Goal: Information Seeking & Learning: Learn about a topic

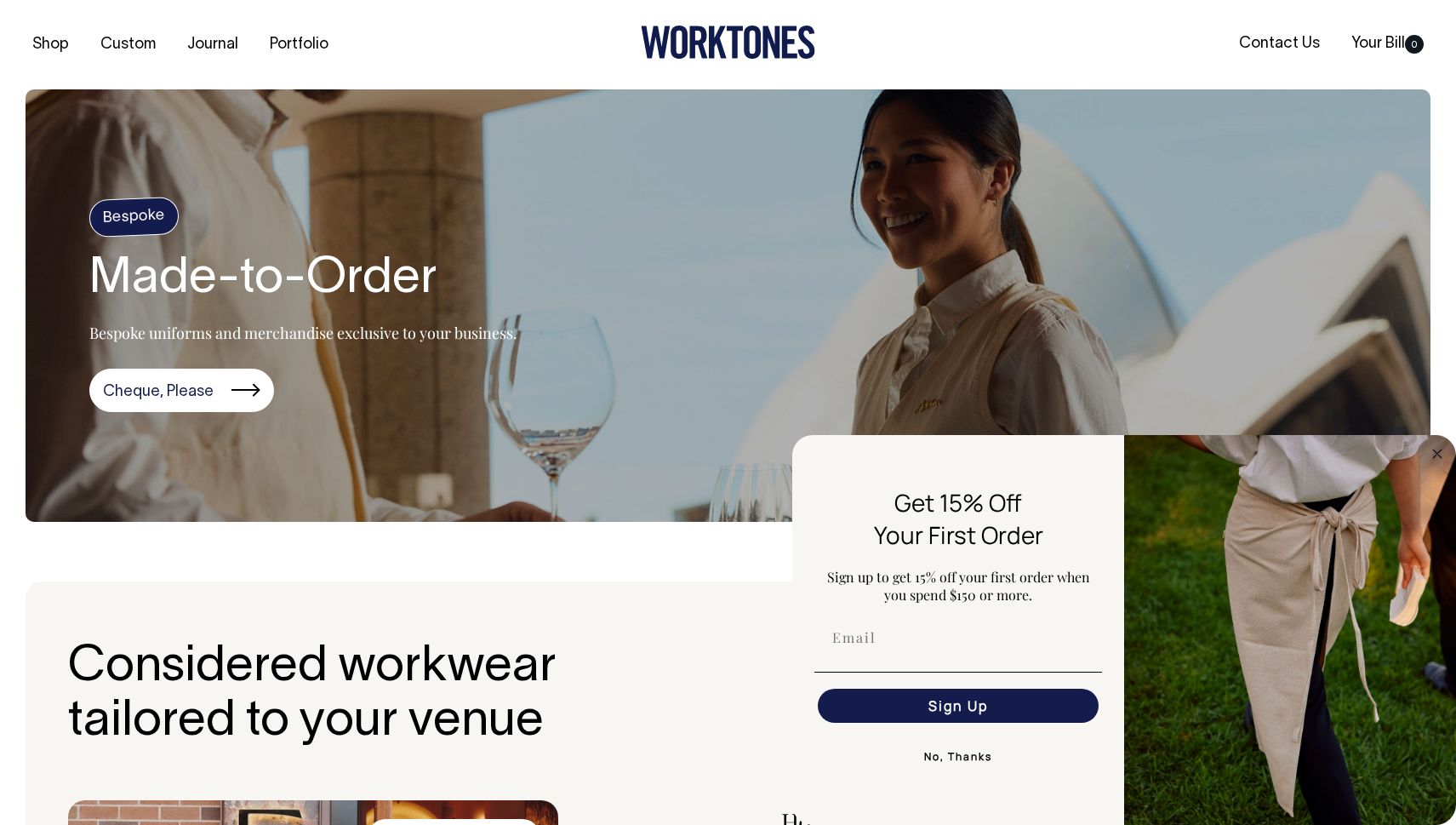
click at [983, 662] on button "No, Thanks" at bounding box center [958, 757] width 288 height 34
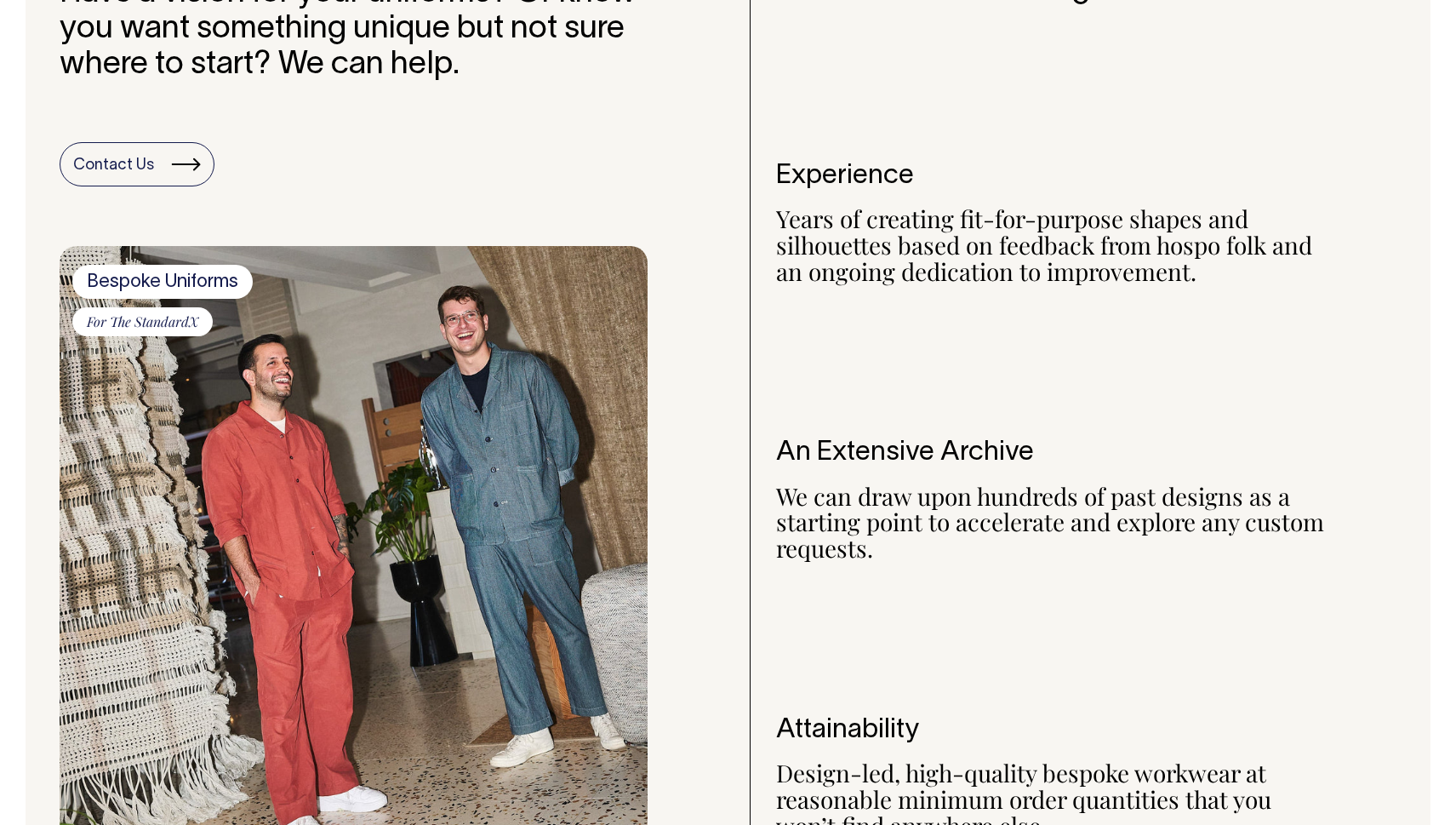
scroll to position [1416, 0]
click at [1277, 572] on div "What Worktones bring to the table: Experience Years of creating fit-for-purpose…" at bounding box center [1041, 407] width 583 height 867
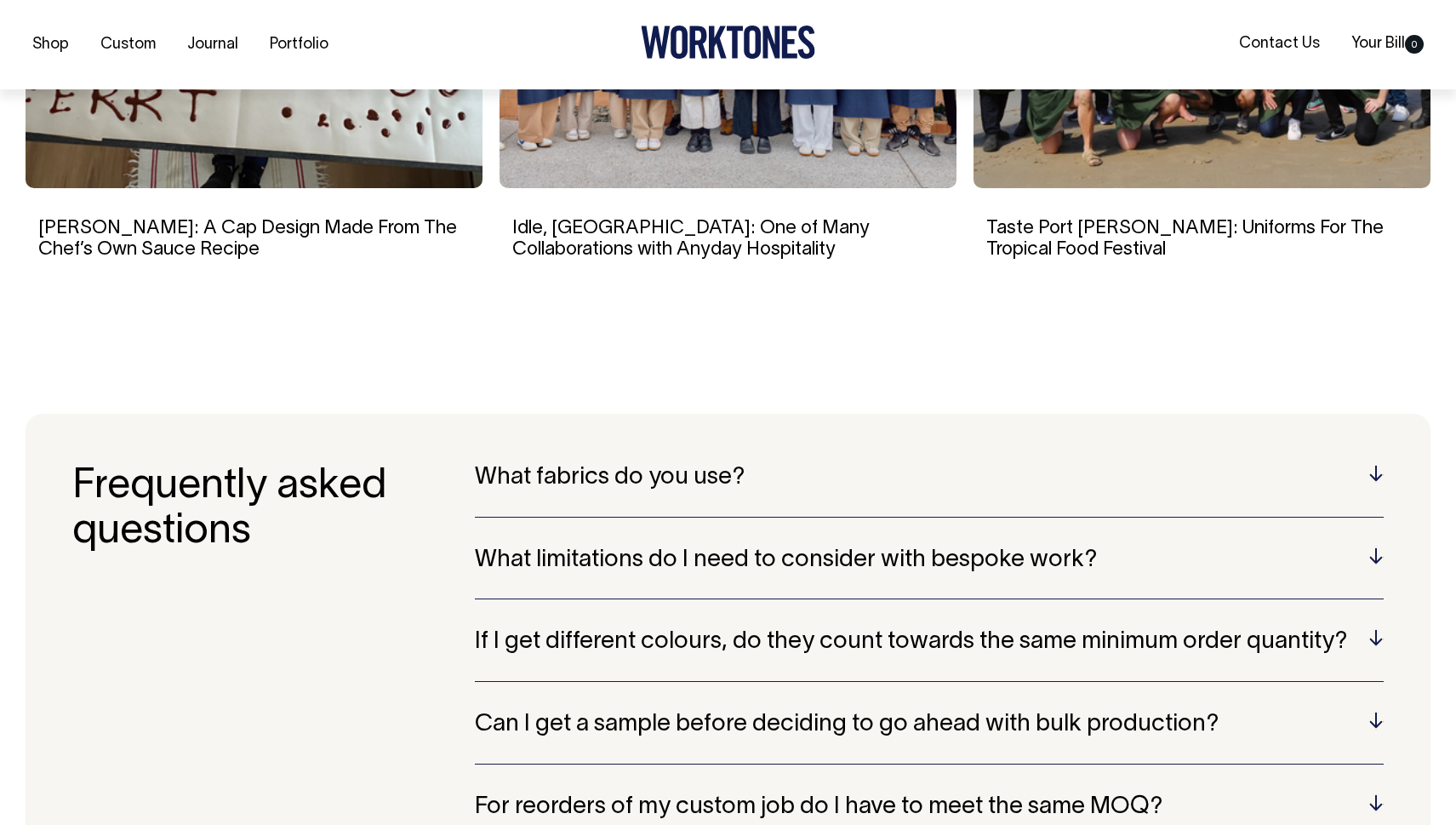
scroll to position [4398, 0]
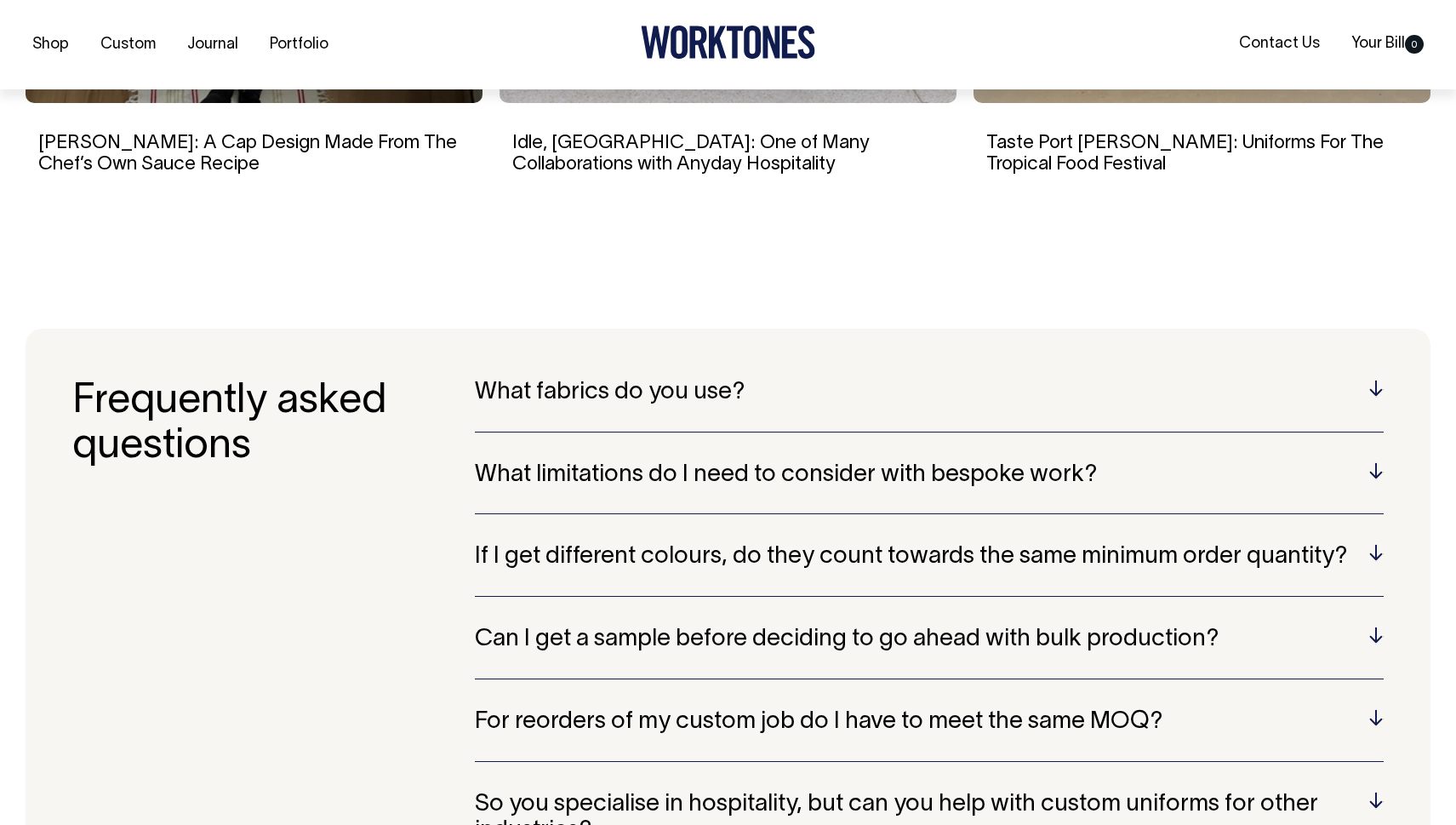
click at [1286, 380] on h5 "What fabrics do you use?" at bounding box center [929, 392] width 909 height 26
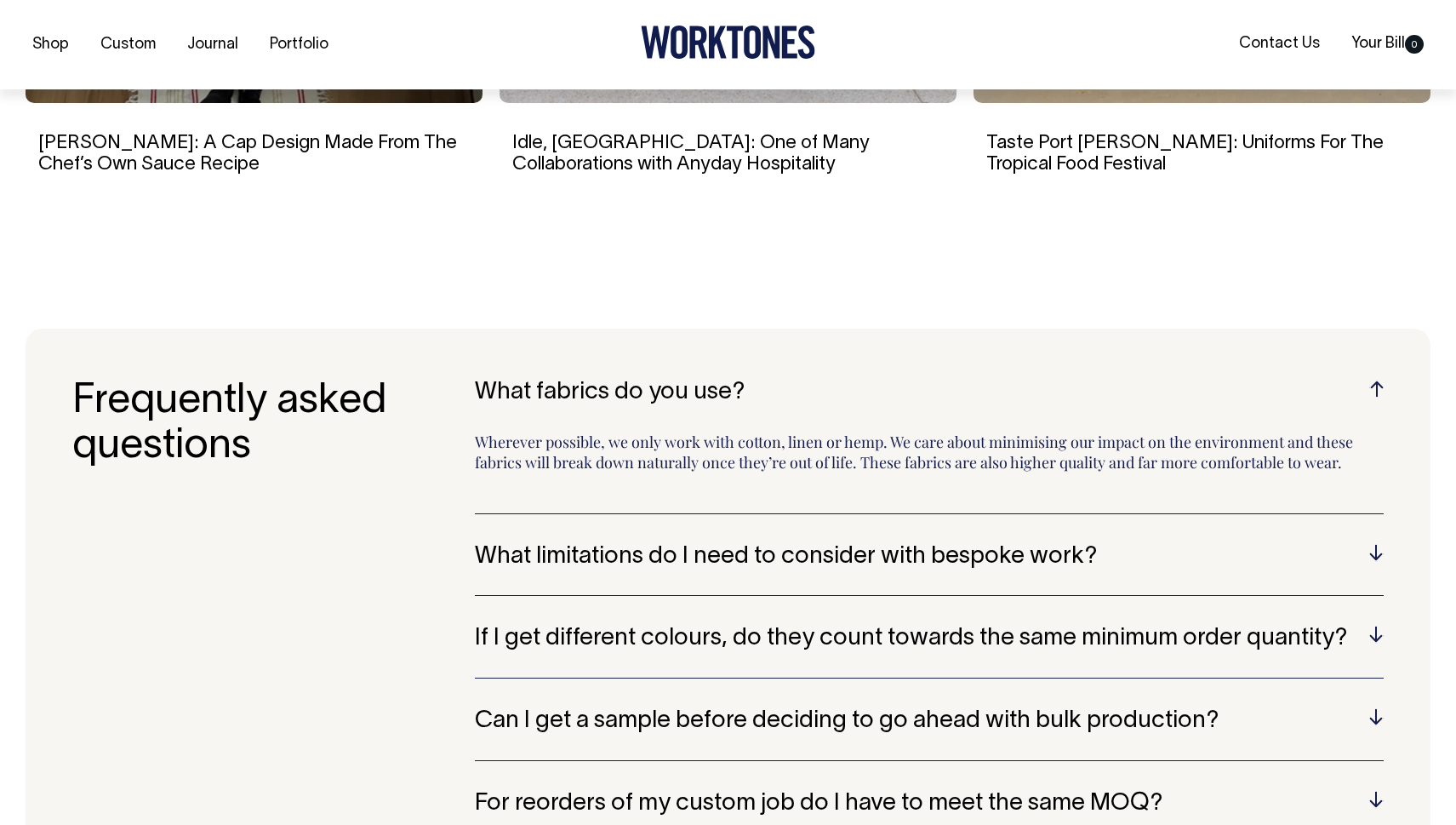
click at [1286, 380] on h5 "What fabrics do you use?" at bounding box center [929, 392] width 909 height 26
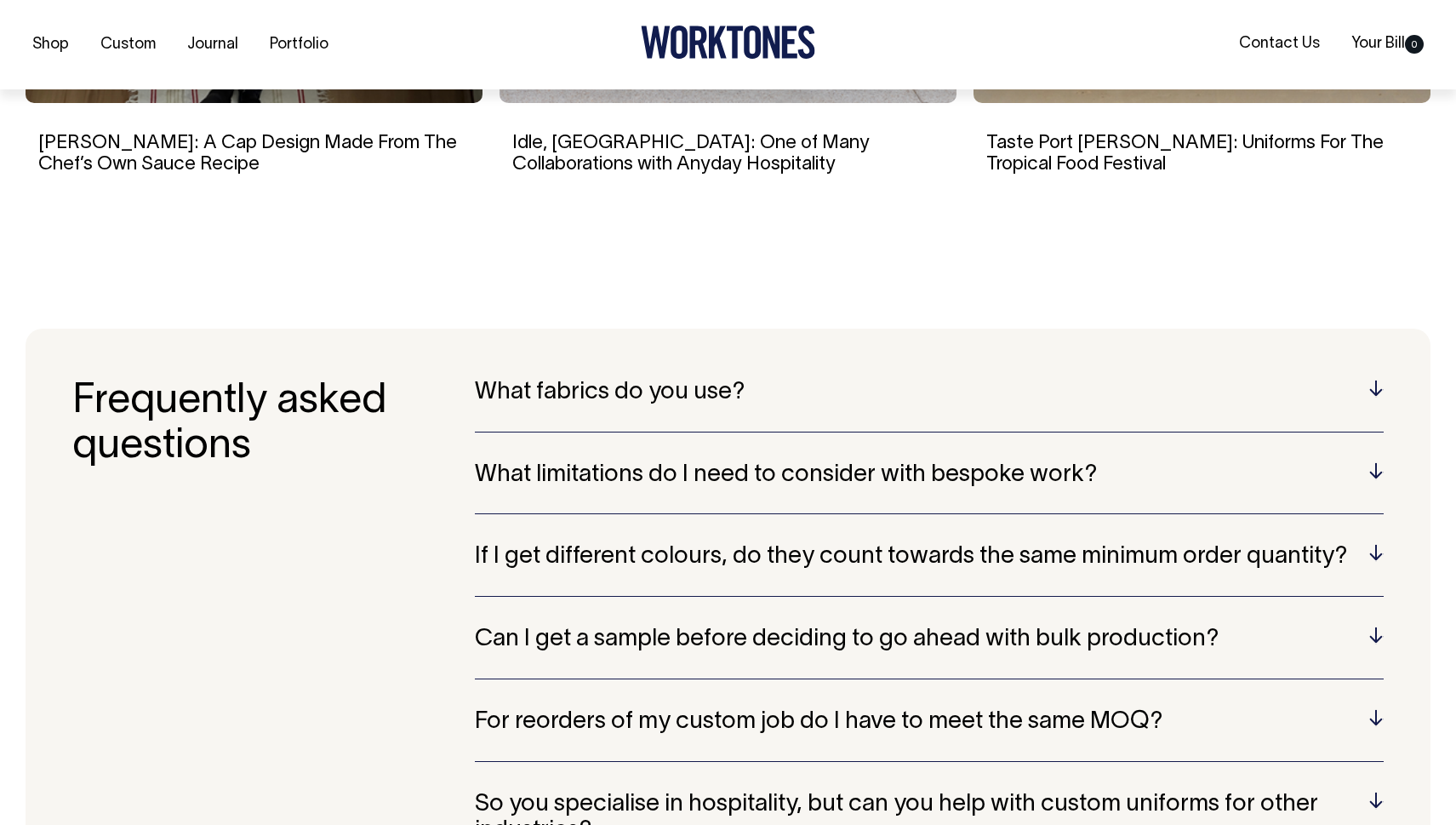
click at [1286, 463] on h5 "What limitations do I need to consider with bespoke work?" at bounding box center [929, 475] width 909 height 26
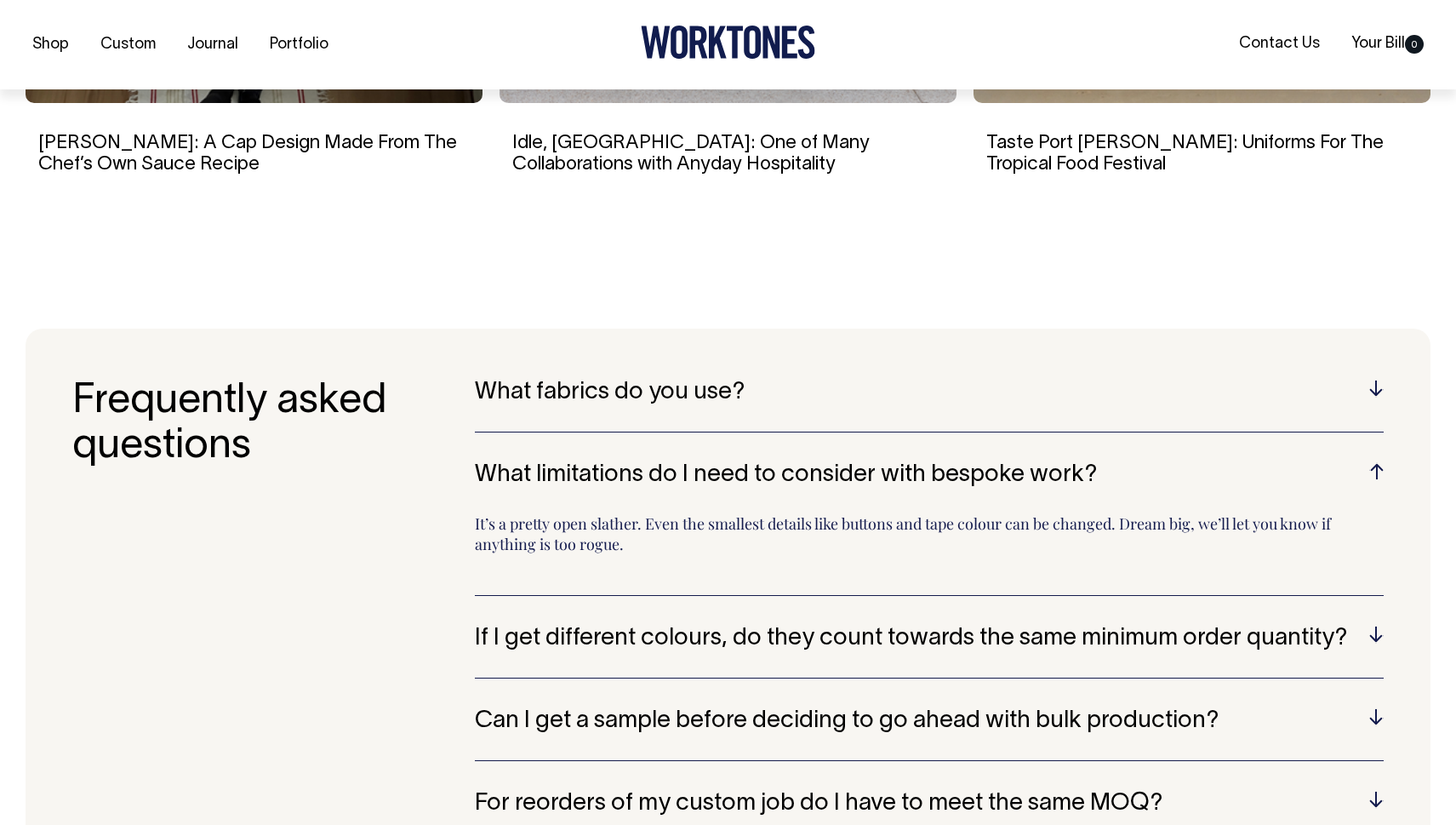
click at [1286, 463] on h5 "What limitations do I need to consider with bespoke work?" at bounding box center [929, 475] width 909 height 26
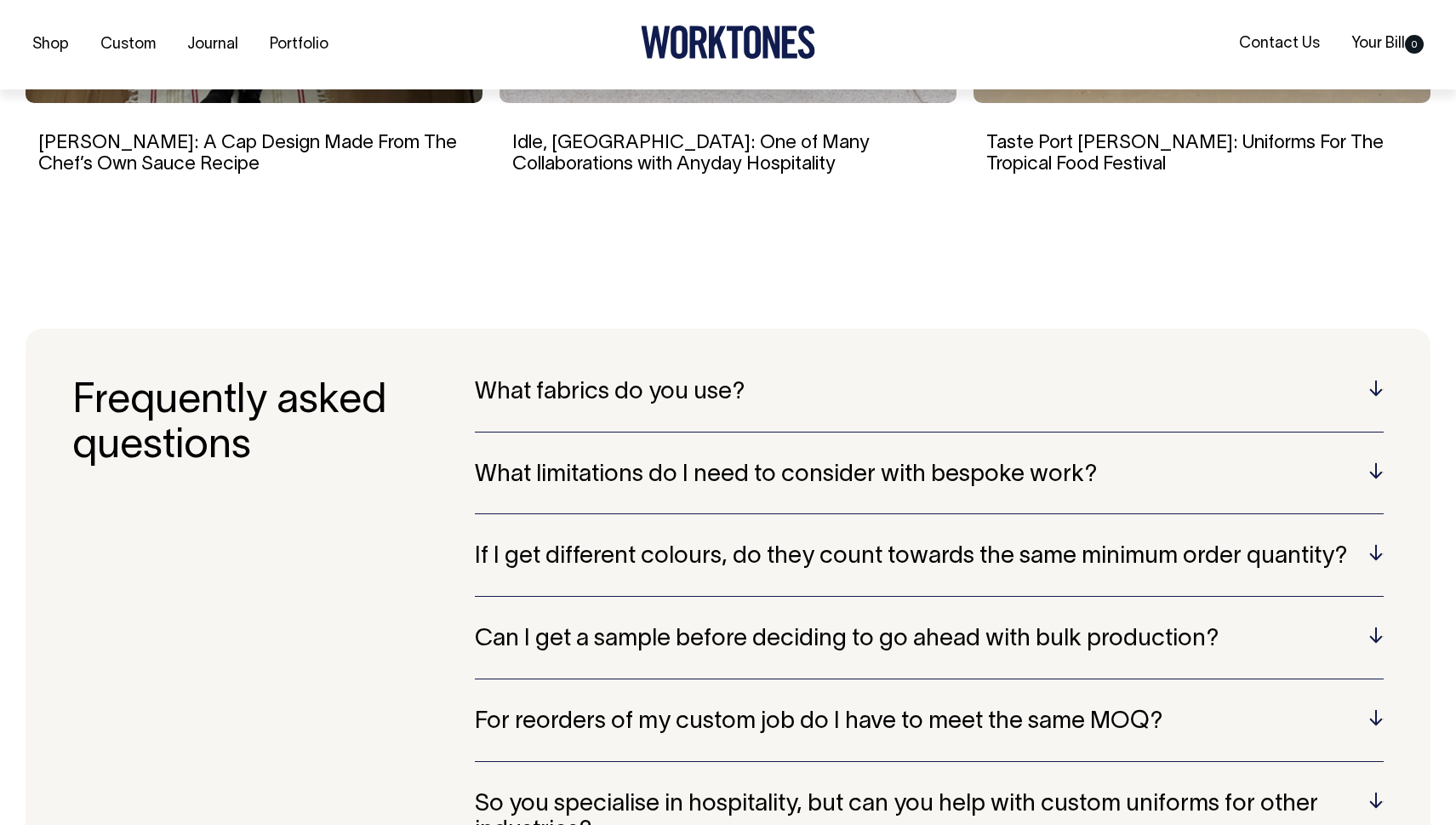
click at [1286, 546] on h5 "If I get different colours, do they count towards the same minimum order quanti…" at bounding box center [929, 557] width 909 height 26
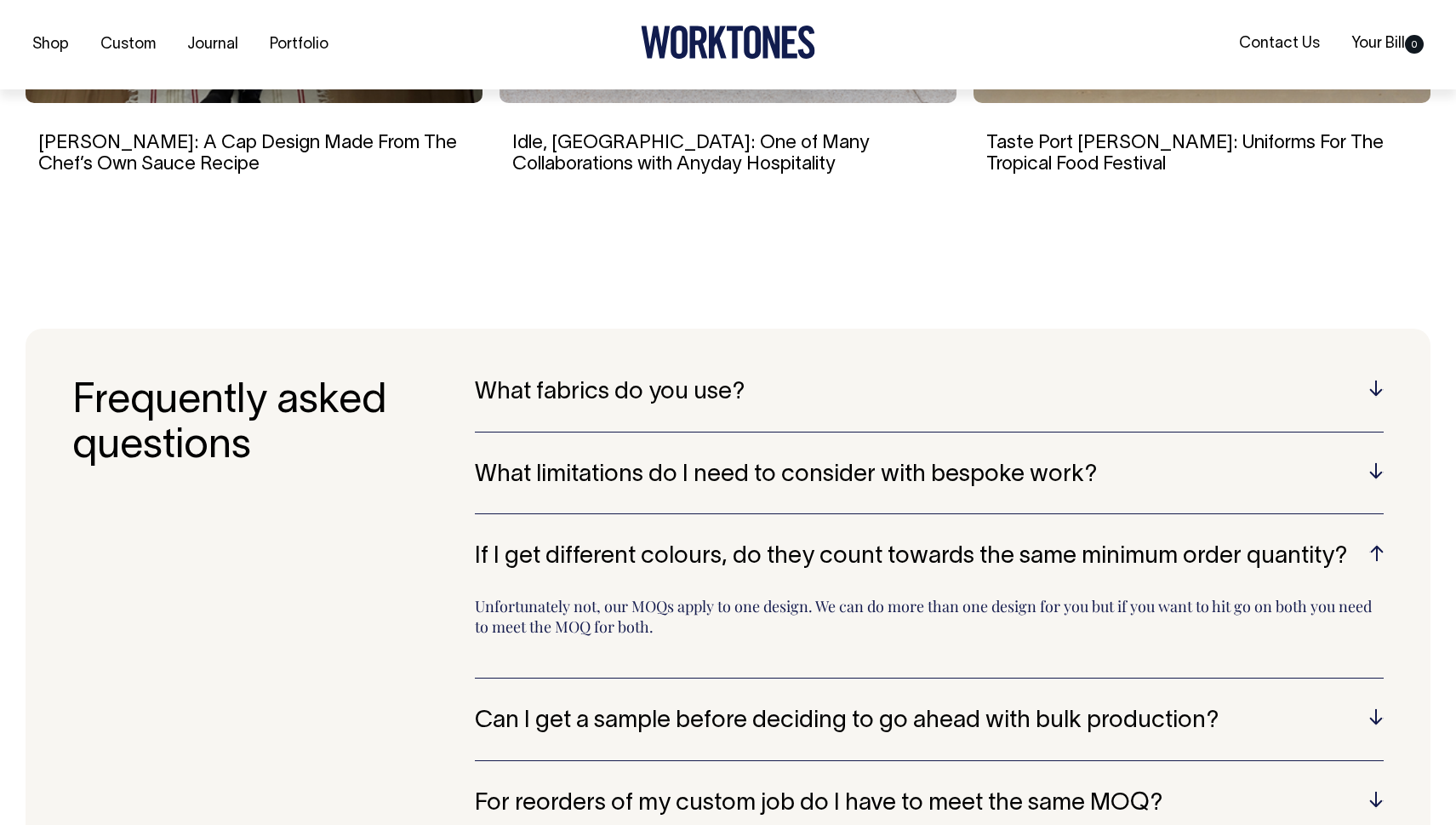
click at [1286, 544] on h5 "If I get different colours, do they count towards the same minimum order quanti…" at bounding box center [929, 557] width 909 height 26
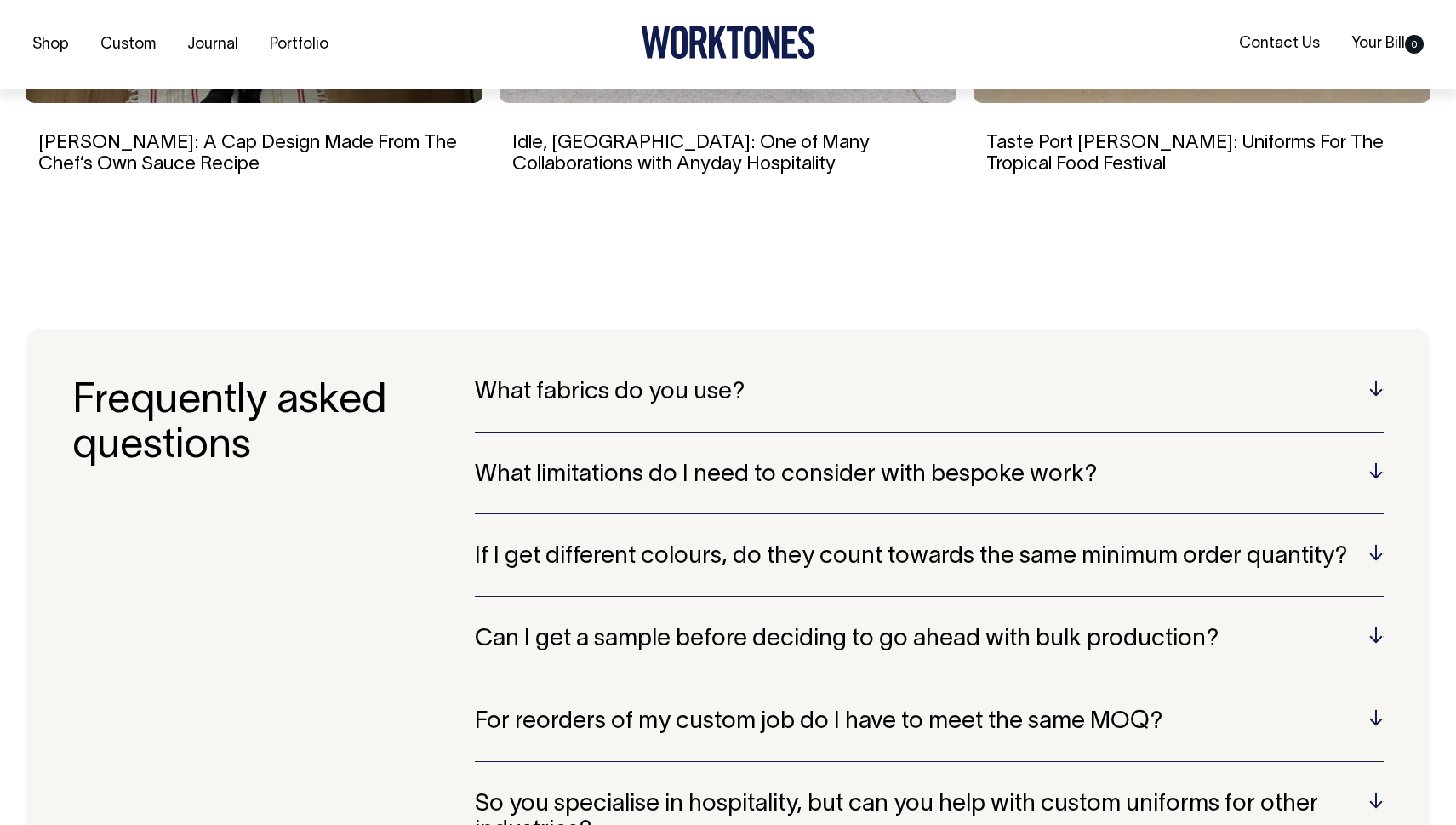
click at [1286, 627] on h5 "Can I get a sample before deciding to go ahead with bulk production?" at bounding box center [929, 640] width 909 height 26
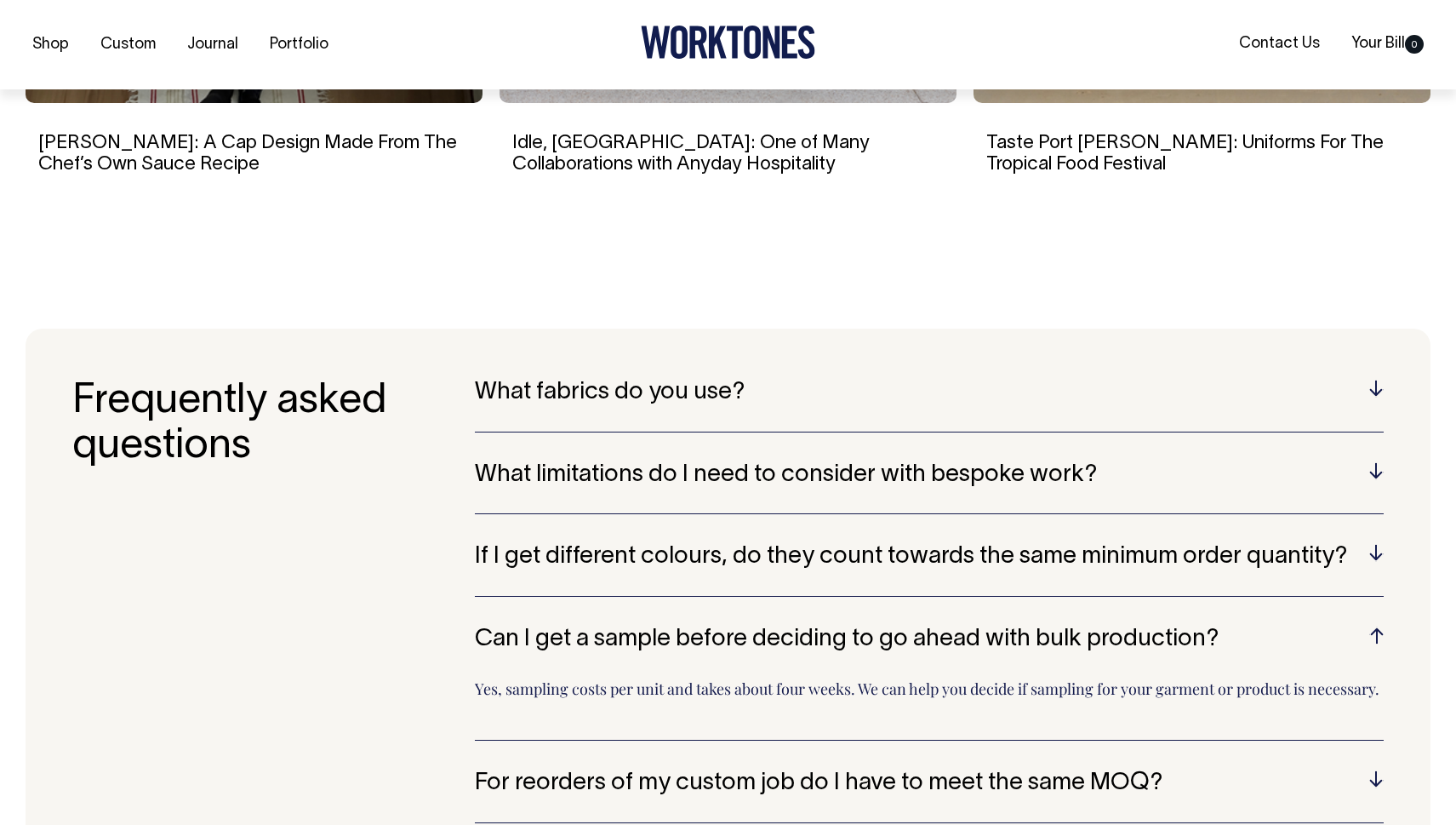
click at [1286, 627] on h5 "Can I get a sample before deciding to go ahead with bulk production?" at bounding box center [929, 640] width 909 height 26
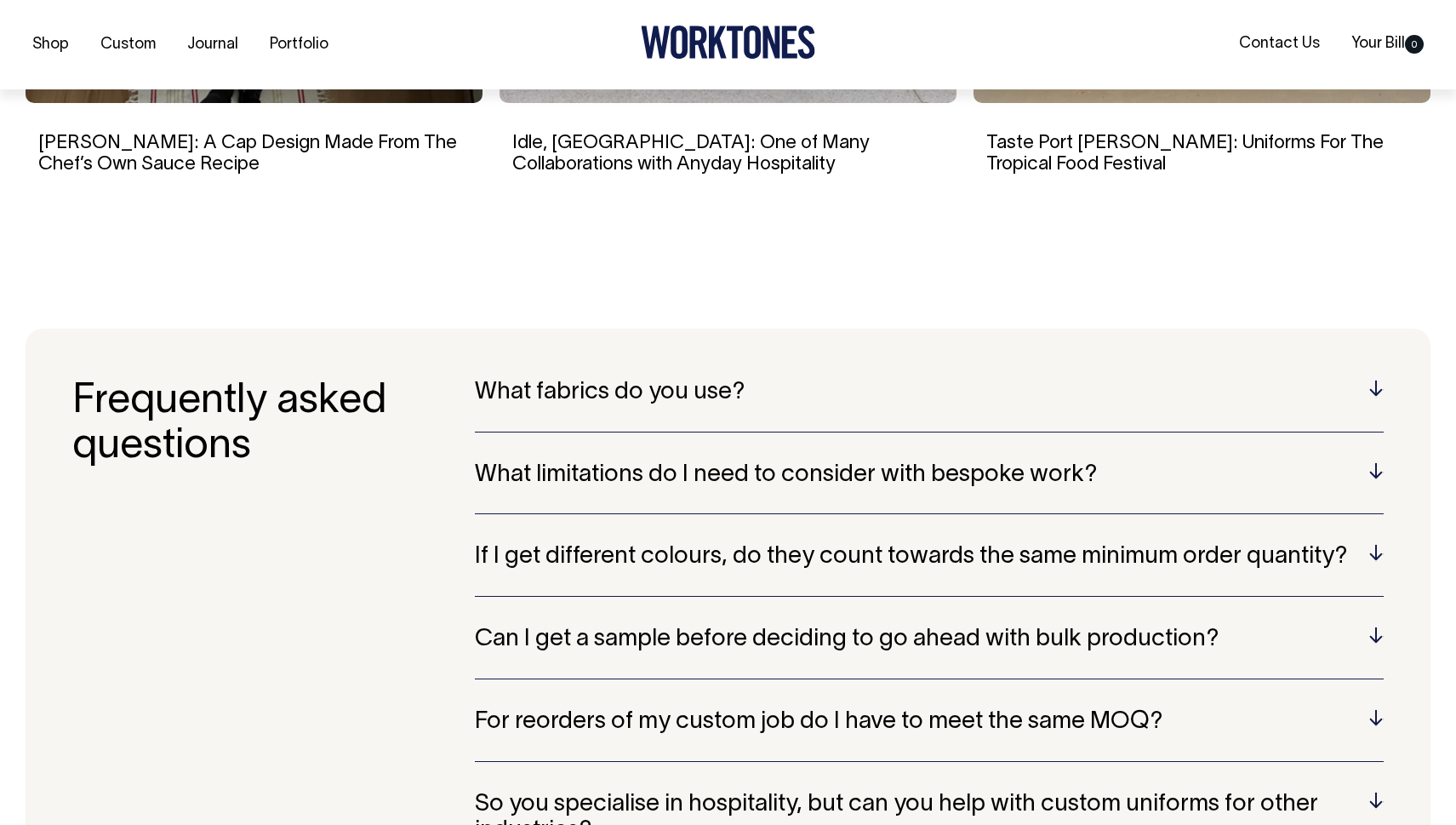
click at [1286, 662] on h5 "For reorders of my custom job do I have to meet the same MOQ?" at bounding box center [929, 722] width 909 height 26
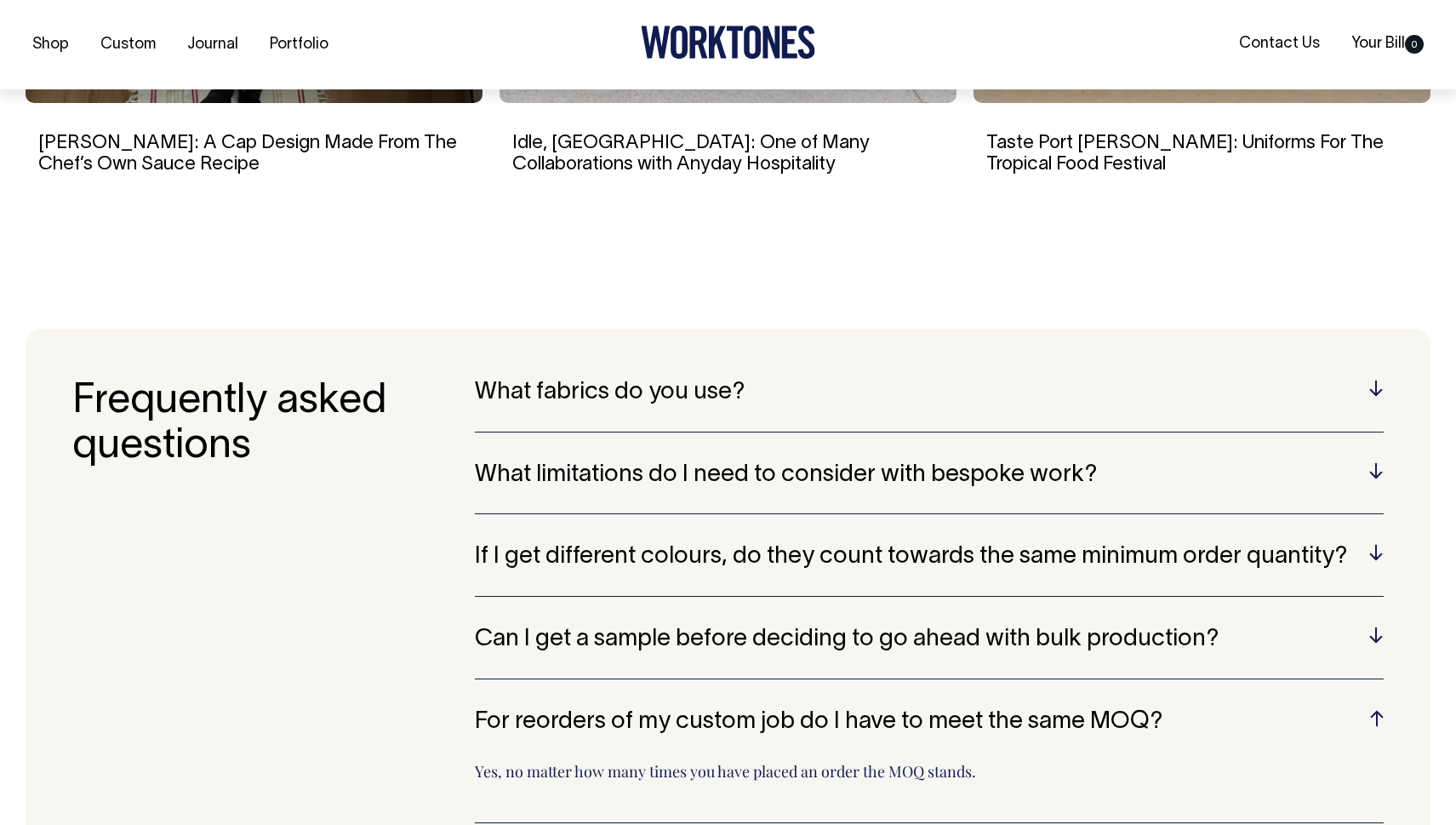
click at [1286, 662] on div "For reorders of my custom job do I have to meet the same MOQ? Yes, no matter ho…" at bounding box center [929, 766] width 909 height 114
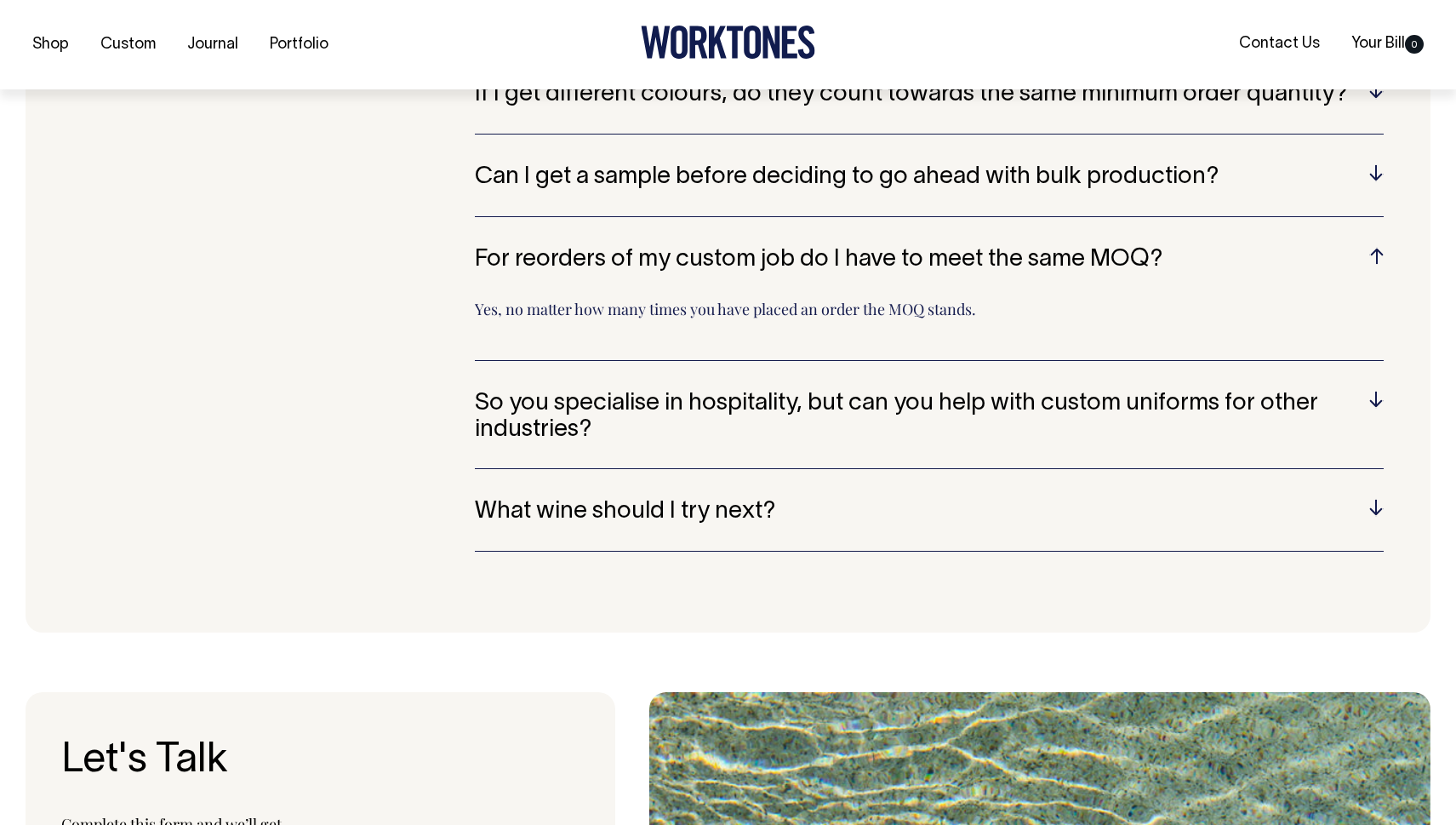
scroll to position [4875, 0]
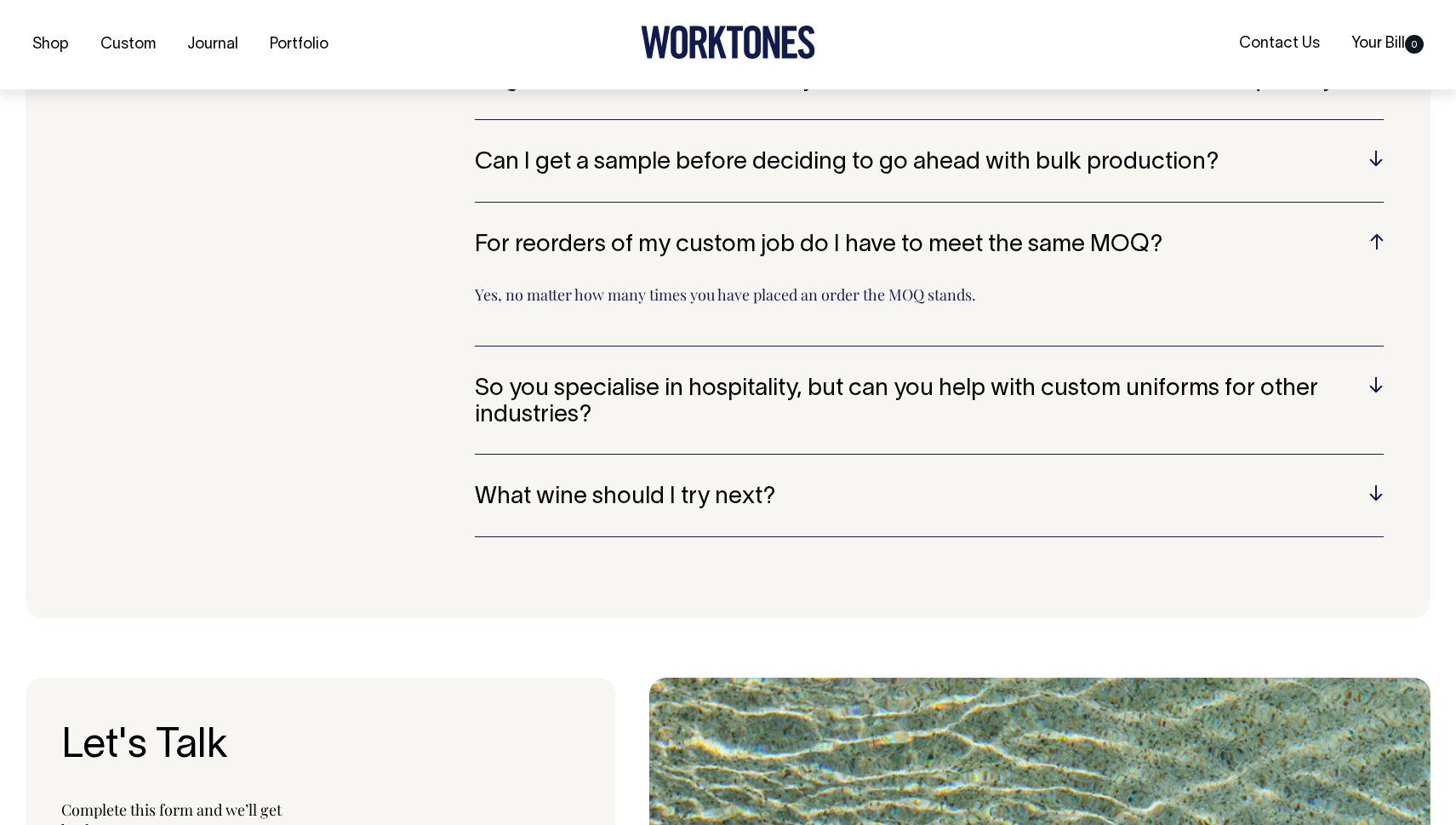
click at [1286, 377] on h5 "So you specialise in hospitality, but can you help with custom uniforms for oth…" at bounding box center [929, 403] width 909 height 52
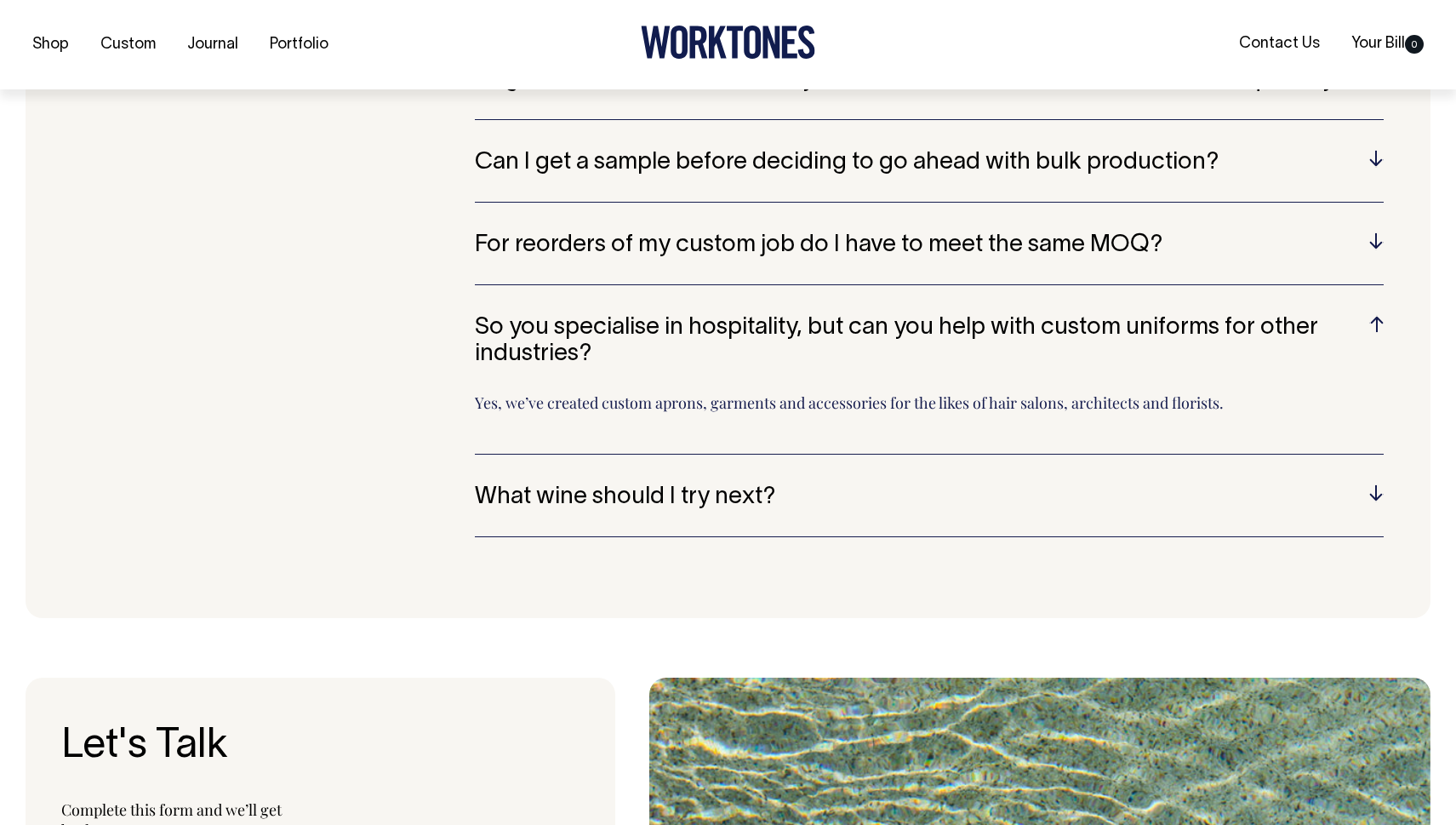
click at [1286, 484] on h5 "What wine should I try next?" at bounding box center [929, 497] width 909 height 26
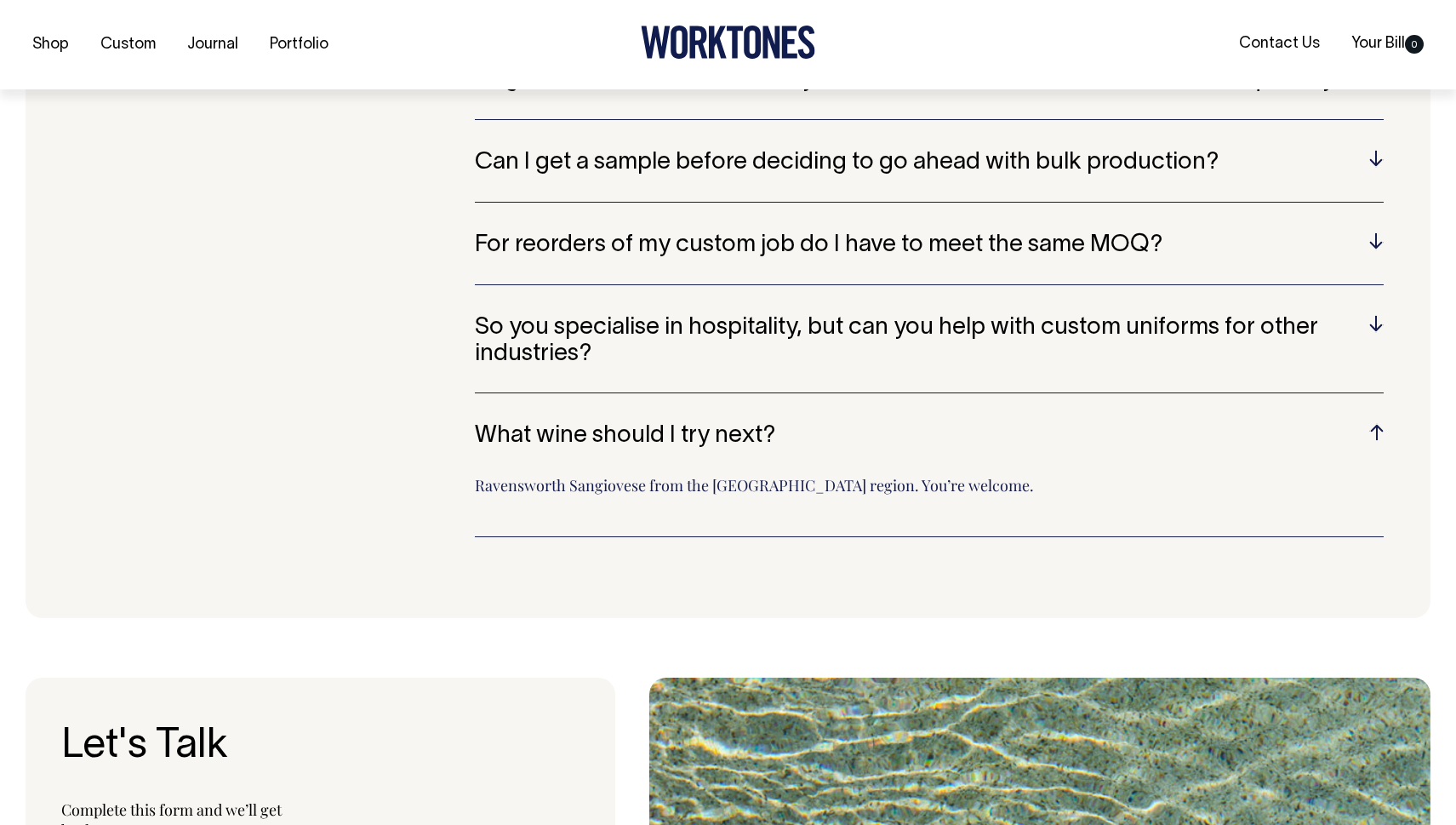
click at [1286, 445] on div "What wine should I try next? [GEOGRAPHIC_DATA] from the [GEOGRAPHIC_DATA] regio…" at bounding box center [929, 480] width 909 height 114
click at [1286, 423] on h5 "What wine should I try next?" at bounding box center [929, 436] width 909 height 26
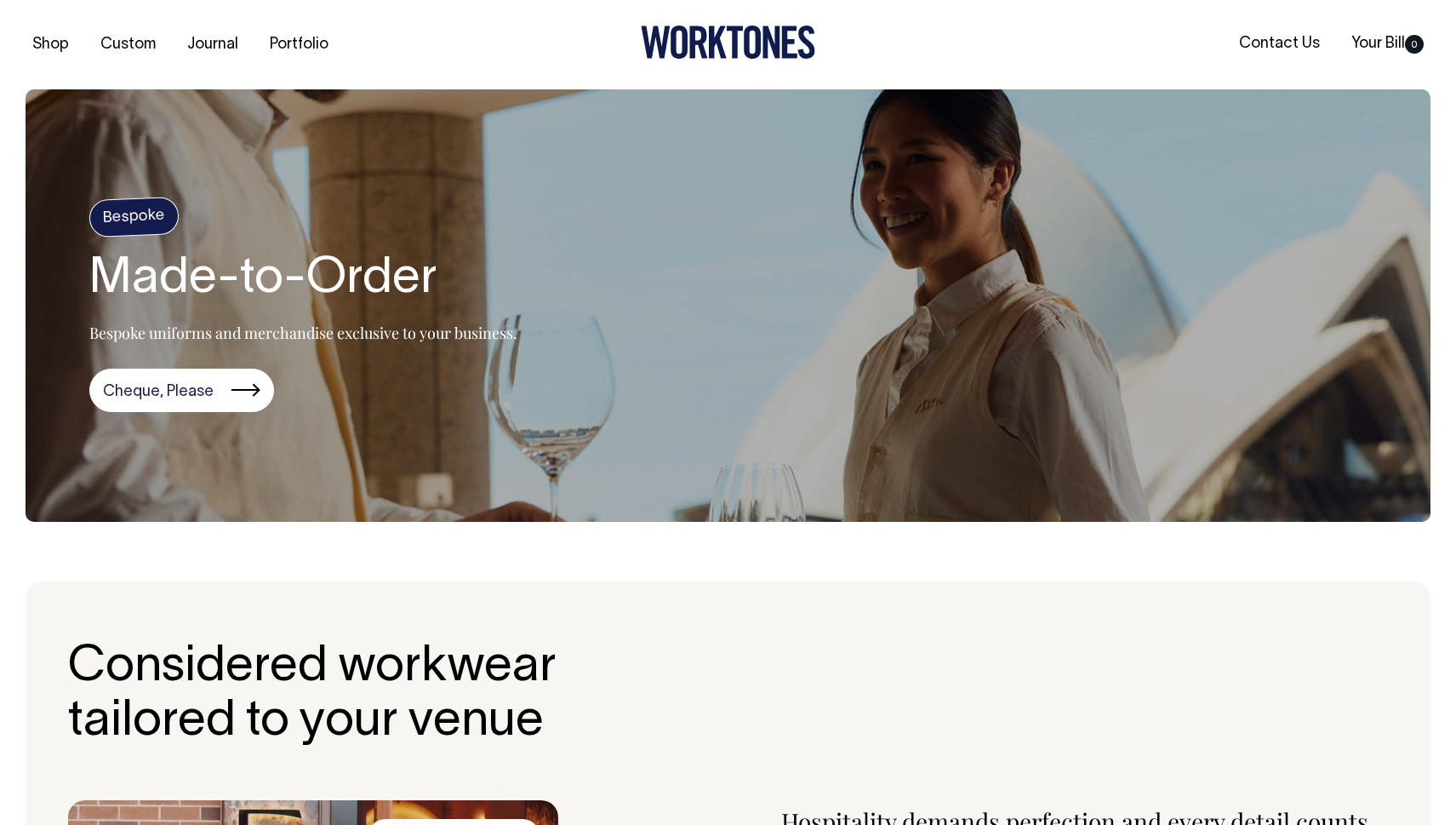
scroll to position [0, 0]
